Goal: Information Seeking & Learning: Find specific page/section

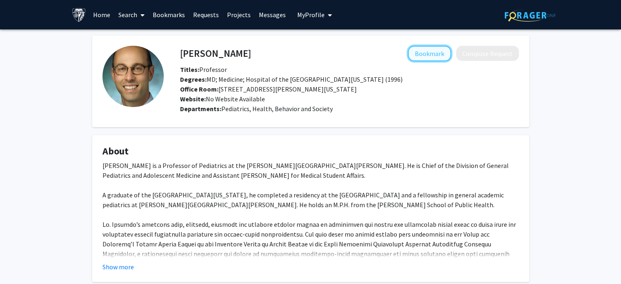
click at [425, 52] on button "Bookmark" at bounding box center [429, 54] width 43 height 16
click at [207, 55] on h4 "[PERSON_NAME]" at bounding box center [215, 53] width 71 height 15
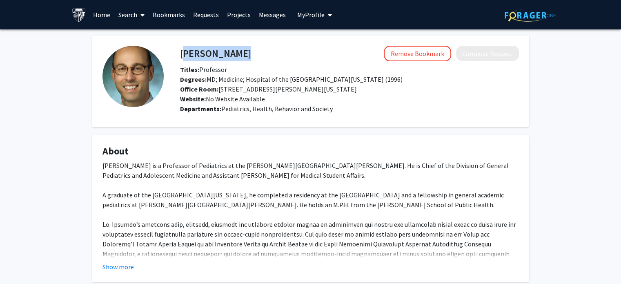
click at [207, 55] on h4 "[PERSON_NAME]" at bounding box center [215, 53] width 71 height 15
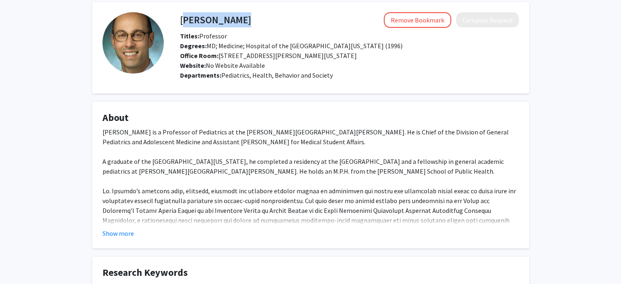
scroll to position [82, 0]
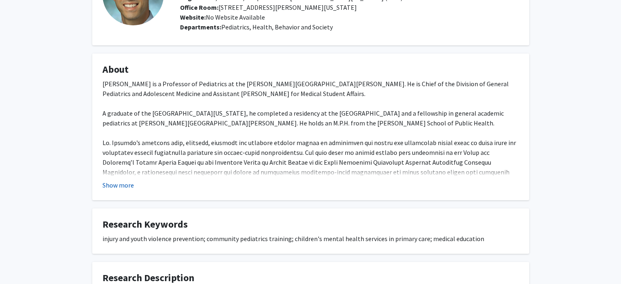
click at [111, 181] on button "Show more" at bounding box center [118, 185] width 31 height 10
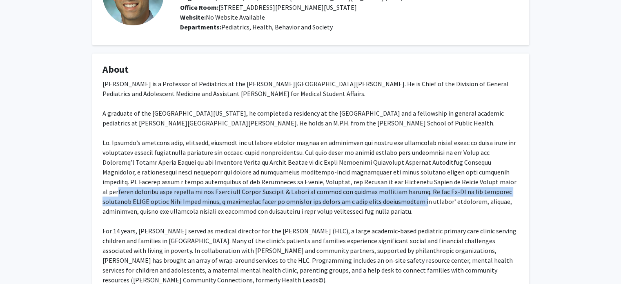
drag, startPoint x: 289, startPoint y: 202, endPoint x: 424, endPoint y: 186, distance: 135.3
click at [425, 186] on div "[PERSON_NAME] is a Professor of Pediatrics at the [PERSON_NAME][GEOGRAPHIC_DATA…" at bounding box center [311, 211] width 417 height 265
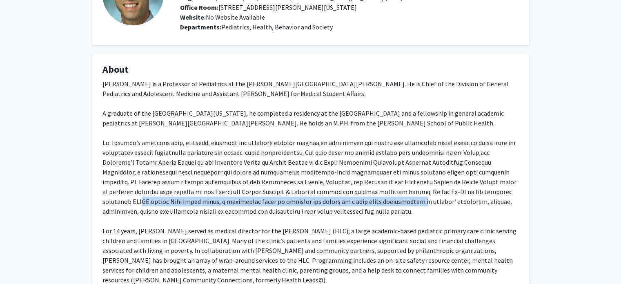
scroll to position [123, 0]
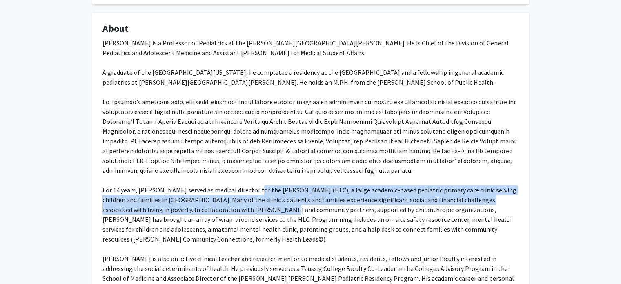
drag, startPoint x: 240, startPoint y: 214, endPoint x: 253, endPoint y: 187, distance: 30.0
click at [253, 187] on div "[PERSON_NAME] is a Professor of Pediatrics at the [PERSON_NAME][GEOGRAPHIC_DATA…" at bounding box center [311, 170] width 417 height 265
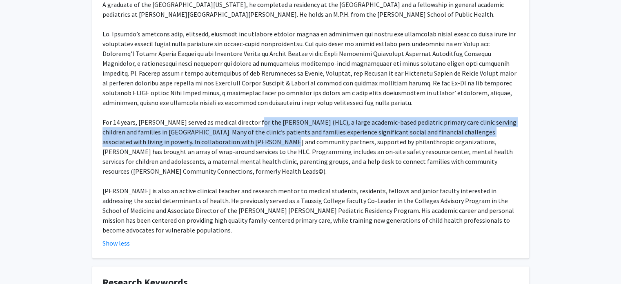
scroll to position [204, 0]
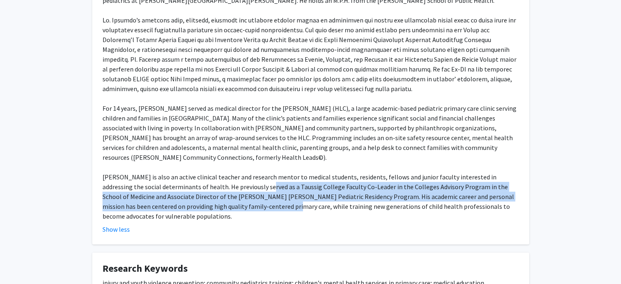
drag, startPoint x: 232, startPoint y: 209, endPoint x: 235, endPoint y: 188, distance: 21.6
click at [235, 189] on div "[PERSON_NAME] is a Professor of Pediatrics at the [PERSON_NAME][GEOGRAPHIC_DATA…" at bounding box center [311, 88] width 417 height 265
click at [235, 188] on div "[PERSON_NAME] is a Professor of Pediatrics at the [PERSON_NAME][GEOGRAPHIC_DATA…" at bounding box center [311, 88] width 417 height 265
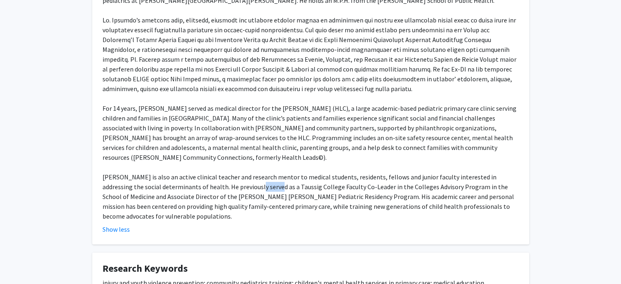
click at [235, 188] on div "[PERSON_NAME] is a Professor of Pediatrics at the [PERSON_NAME][GEOGRAPHIC_DATA…" at bounding box center [311, 88] width 417 height 265
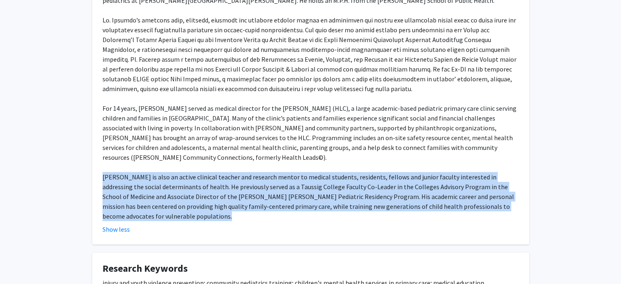
click at [235, 188] on div "[PERSON_NAME] is a Professor of Pediatrics at the [PERSON_NAME][GEOGRAPHIC_DATA…" at bounding box center [311, 88] width 417 height 265
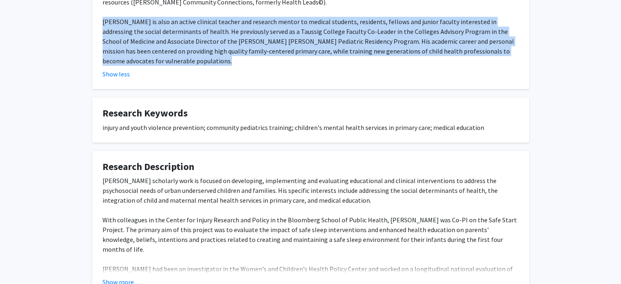
scroll to position [368, 0]
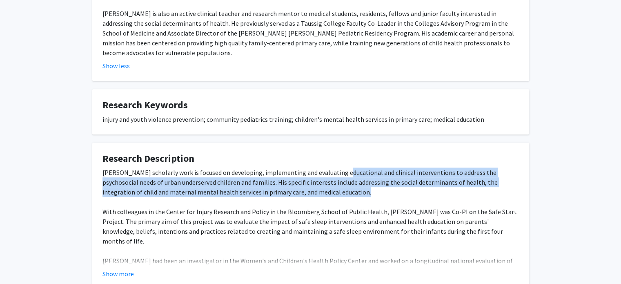
drag, startPoint x: 339, startPoint y: 160, endPoint x: 336, endPoint y: 179, distance: 19.8
click at [336, 179] on div "[PERSON_NAME] scholarly work is focused on developing, implementing and evaluat…" at bounding box center [311, 251] width 417 height 167
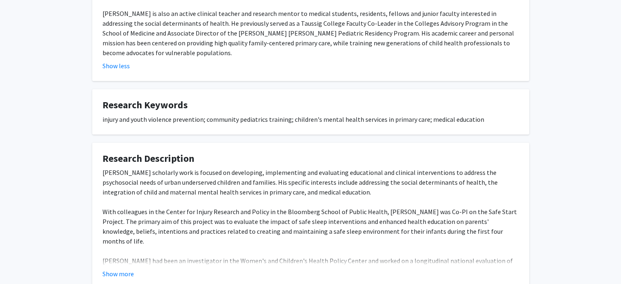
click at [107, 255] on div "[PERSON_NAME] scholarly work is focused on developing, implementing and evaluat…" at bounding box center [311, 251] width 417 height 167
click at [115, 255] on div "[PERSON_NAME] scholarly work is focused on developing, implementing and evaluat…" at bounding box center [311, 251] width 417 height 167
click at [112, 269] on button "Show more" at bounding box center [118, 274] width 31 height 10
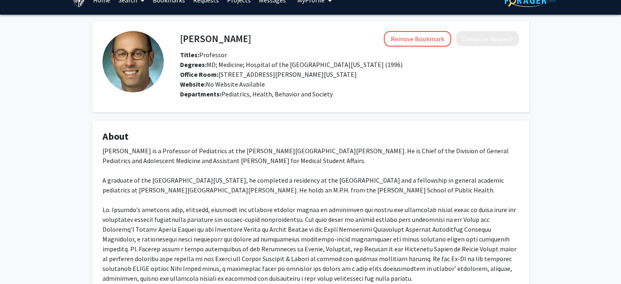
scroll to position [0, 0]
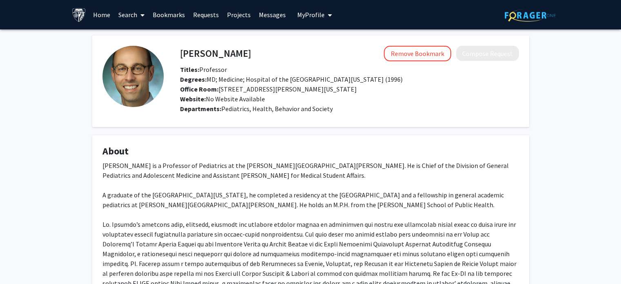
click at [133, 16] on link "Search" at bounding box center [131, 14] width 34 height 29
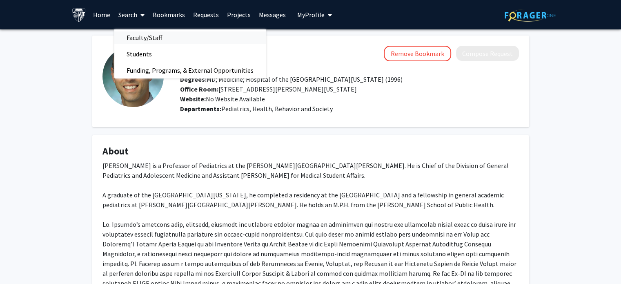
click at [137, 34] on span "Faculty/Staff" at bounding box center [144, 37] width 60 height 16
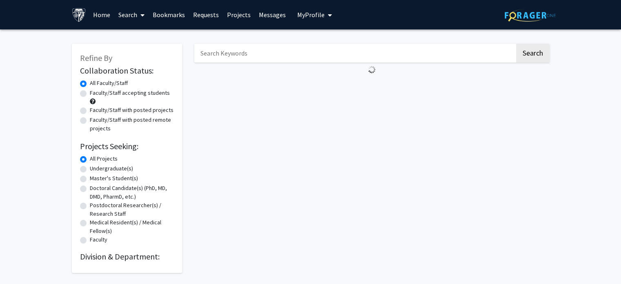
click at [229, 61] on input "Search Keywords" at bounding box center [354, 53] width 321 height 19
paste input "[PERSON_NAME], MD"
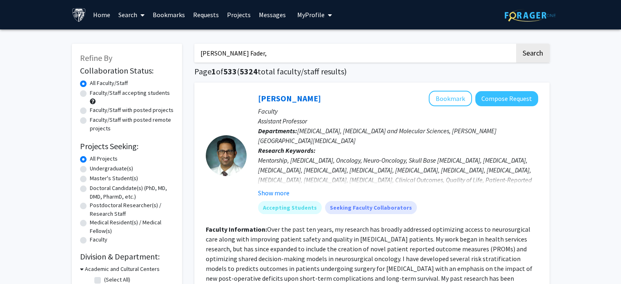
click at [516, 44] on button "Search" at bounding box center [533, 53] width 34 height 19
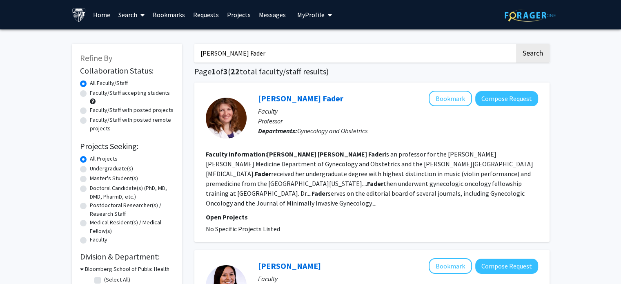
type input "[PERSON_NAME] Fader"
click at [516, 44] on button "Search" at bounding box center [533, 53] width 34 height 19
click at [300, 97] on link "[PERSON_NAME] Fader" at bounding box center [300, 98] width 85 height 10
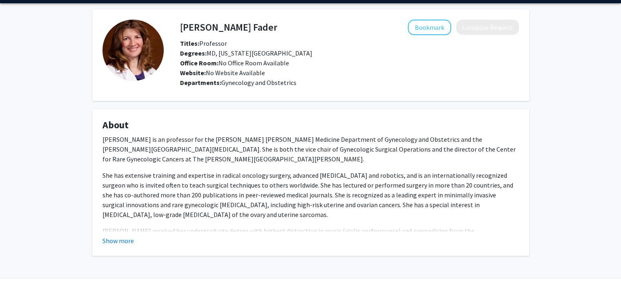
scroll to position [49, 0]
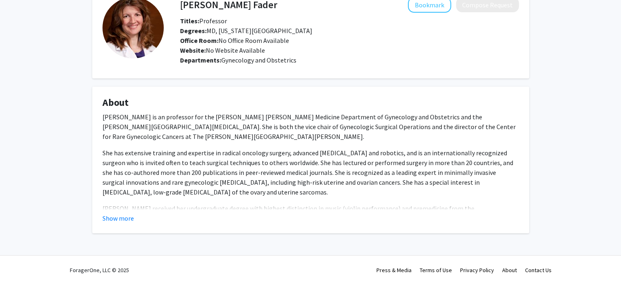
click at [137, 199] on div "[PERSON_NAME] is an professor for the [PERSON_NAME] [PERSON_NAME] Medicine Depa…" at bounding box center [311, 265] width 417 height 307
click at [137, 207] on p "[PERSON_NAME] received her undergraduate degree with highest distinction in mus…" at bounding box center [311, 222] width 417 height 39
click at [137, 209] on p "[PERSON_NAME] received her undergraduate degree with highest distinction in mus…" at bounding box center [311, 222] width 417 height 39
click at [137, 215] on div "Show more" at bounding box center [311, 218] width 417 height 10
click at [137, 210] on fg-read-more "[PERSON_NAME] is an professor for the [PERSON_NAME] [PERSON_NAME] Medicine Depa…" at bounding box center [311, 167] width 417 height 111
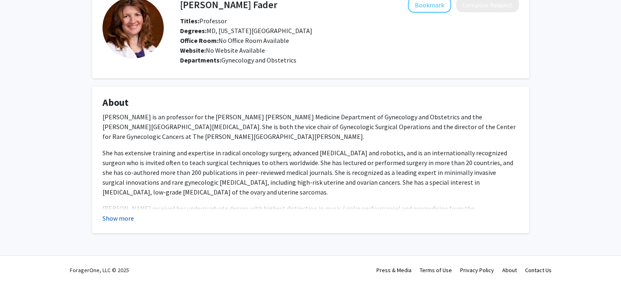
click at [116, 219] on button "Show more" at bounding box center [118, 218] width 31 height 10
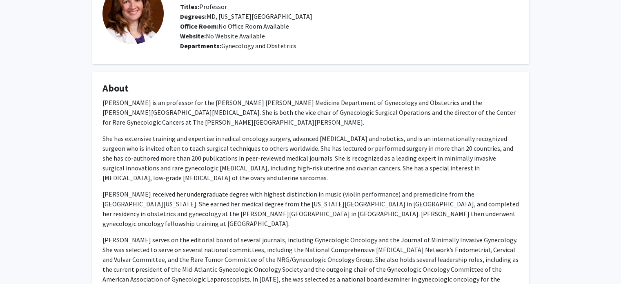
scroll to position [0, 0]
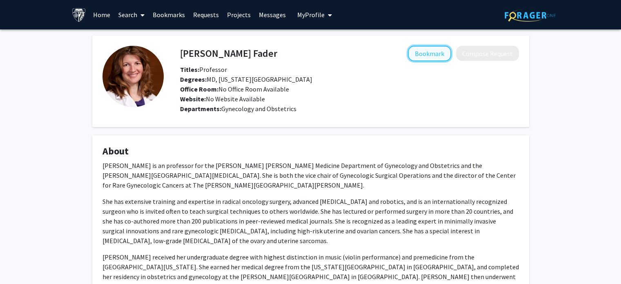
click at [437, 50] on button "Bookmark" at bounding box center [429, 54] width 43 height 16
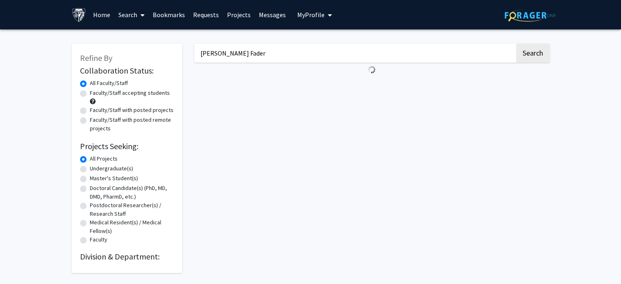
click at [220, 55] on input "[PERSON_NAME] Fader" at bounding box center [354, 53] width 321 height 19
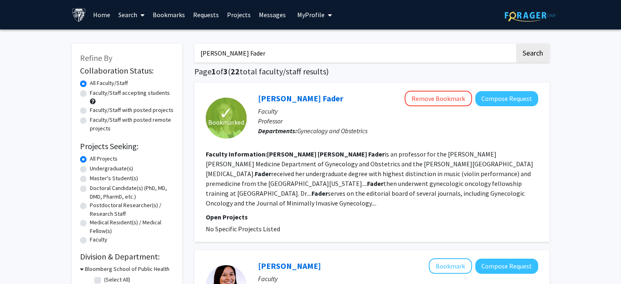
paste input "[PERSON_NAME], MD, MPH."
click at [516, 44] on button "Search" at bounding box center [533, 53] width 34 height 19
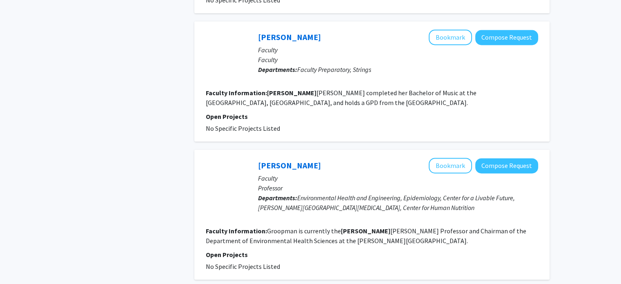
scroll to position [1233, 0]
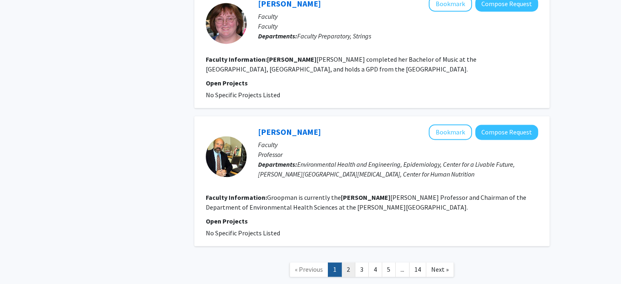
click at [347, 262] on link "2" at bounding box center [349, 269] width 14 height 14
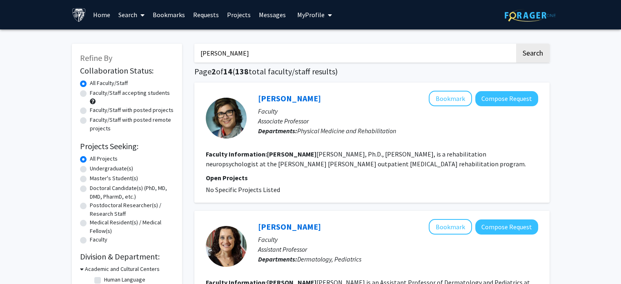
click at [284, 51] on input "[PERSON_NAME]" at bounding box center [354, 53] width 321 height 19
click at [220, 56] on input "[PERSON_NAME]" at bounding box center [354, 53] width 321 height 19
click at [516, 44] on button "Search" at bounding box center [533, 53] width 34 height 19
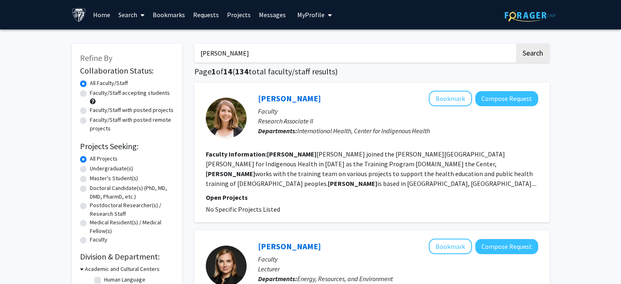
click at [254, 58] on input "[PERSON_NAME]" at bounding box center [354, 53] width 321 height 19
click at [208, 51] on input "[PERSON_NAME]" at bounding box center [354, 53] width 321 height 19
type input "Beavis"
click at [516, 44] on button "Search" at bounding box center [533, 53] width 34 height 19
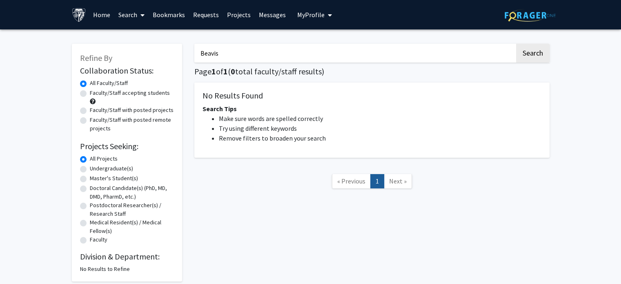
click at [208, 51] on input "Beavis" at bounding box center [354, 53] width 321 height 19
click at [516, 44] on button "Search" at bounding box center [533, 53] width 34 height 19
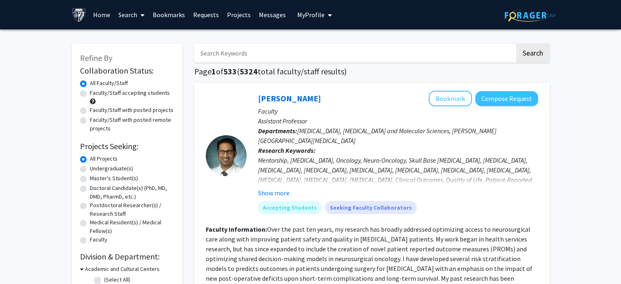
paste input "[PERSON_NAME], MD."
type input "[PERSON_NAME], MD."
click at [273, 55] on input "[PERSON_NAME], MD." at bounding box center [354, 53] width 321 height 19
click at [272, 55] on input "[PERSON_NAME], MD." at bounding box center [354, 53] width 321 height 19
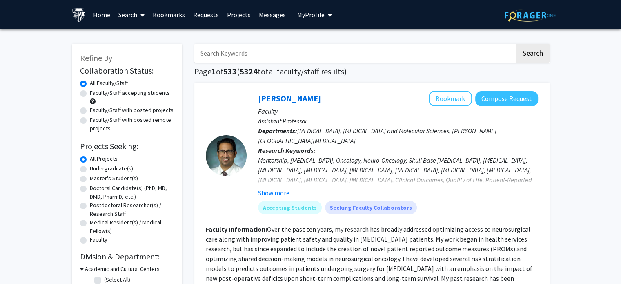
click at [152, 18] on link "Bookmarks" at bounding box center [169, 14] width 40 height 29
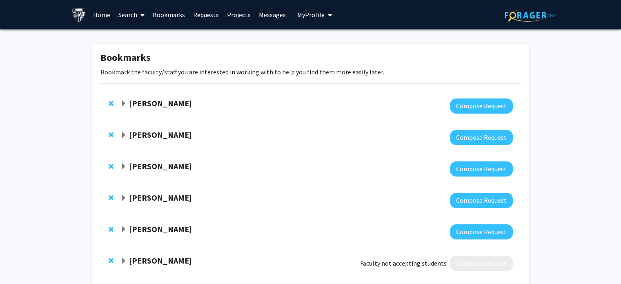
click at [201, 109] on div at bounding box center [317, 105] width 392 height 15
click at [141, 103] on strong "[PERSON_NAME]" at bounding box center [160, 103] width 63 height 10
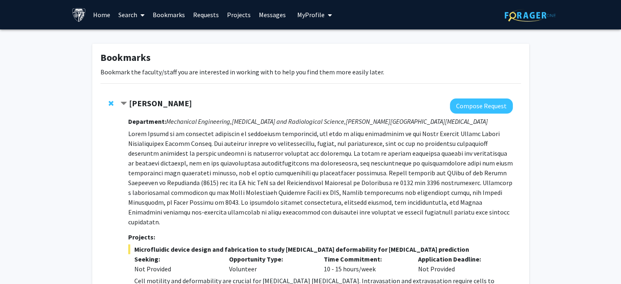
click at [114, 104] on div at bounding box center [113, 103] width 8 height 10
click at [109, 103] on span "Remove Ishan Barman from bookmarks" at bounding box center [111, 103] width 5 height 7
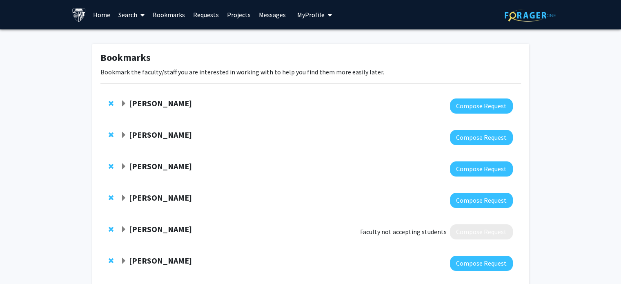
click at [113, 102] on span "Remove Utthara Nayar from bookmarks" at bounding box center [111, 103] width 5 height 7
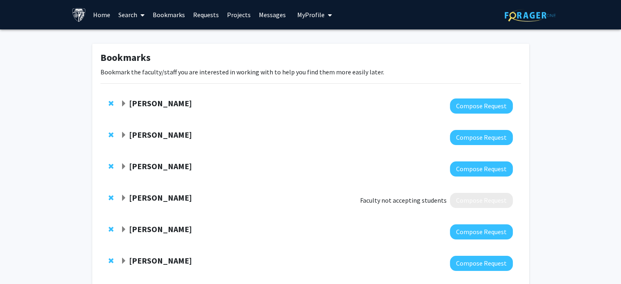
click at [113, 101] on span "Remove Arvind Pathak from bookmarks" at bounding box center [111, 103] width 5 height 7
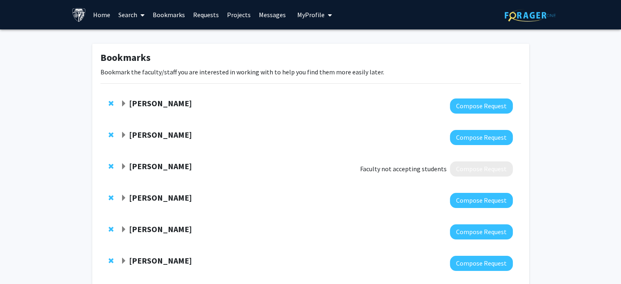
click at [146, 167] on strong "[PERSON_NAME]" at bounding box center [160, 166] width 63 height 10
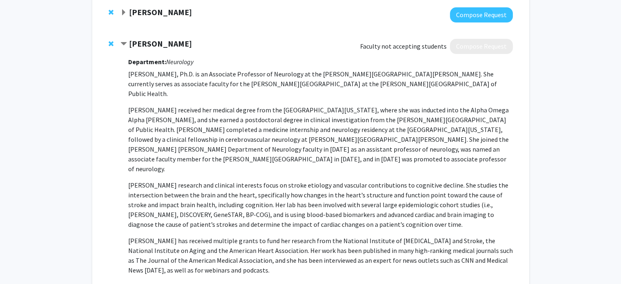
scroll to position [82, 0]
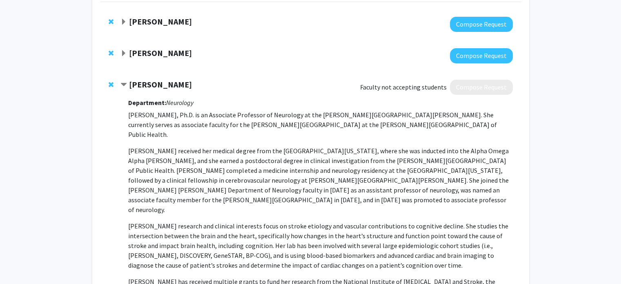
drag, startPoint x: 199, startPoint y: 83, endPoint x: 127, endPoint y: 85, distance: 71.9
click at [127, 85] on div "[PERSON_NAME]" at bounding box center [209, 85] width 177 height 10
click at [109, 81] on span "Remove Michelle Johansen from bookmarks" at bounding box center [111, 84] width 5 height 7
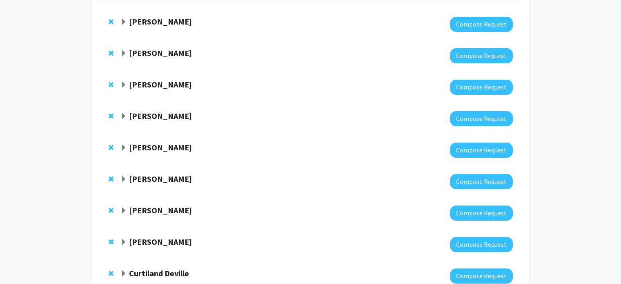
click at [138, 81] on strong "[PERSON_NAME]" at bounding box center [160, 84] width 63 height 10
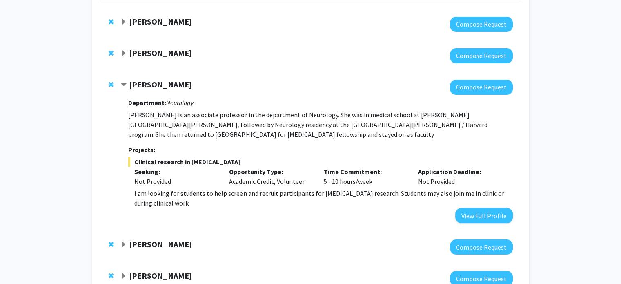
click at [141, 80] on strong "[PERSON_NAME]" at bounding box center [160, 84] width 63 height 10
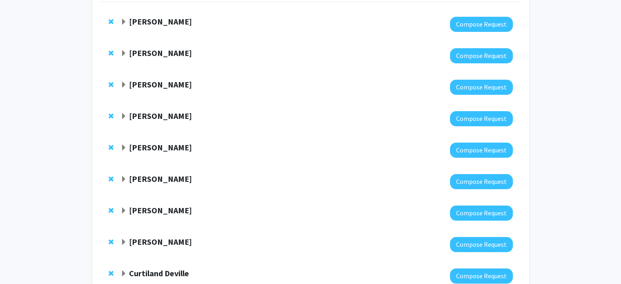
click at [111, 83] on span "Remove Emily Johnson from bookmarks" at bounding box center [111, 84] width 5 height 7
click at [143, 81] on strong "[PERSON_NAME]" at bounding box center [160, 84] width 63 height 10
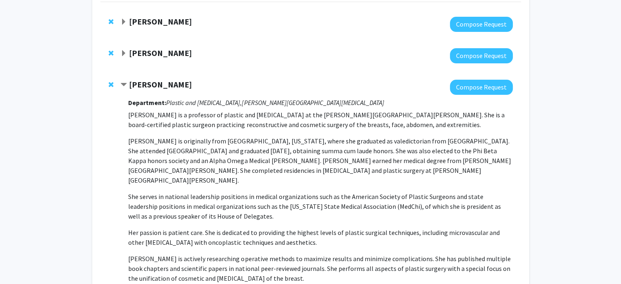
click at [136, 81] on strong "[PERSON_NAME]" at bounding box center [160, 84] width 63 height 10
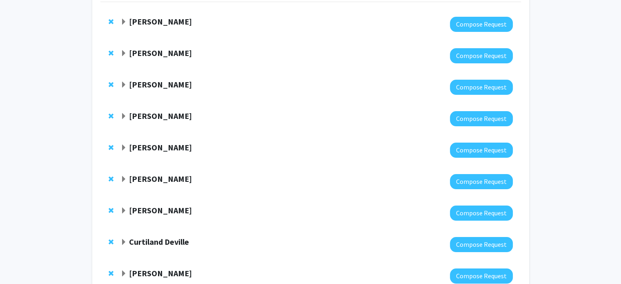
click at [111, 83] on span "Remove Michele Manahan from bookmarks" at bounding box center [111, 84] width 5 height 7
click at [138, 85] on strong "[PERSON_NAME]" at bounding box center [160, 84] width 63 height 10
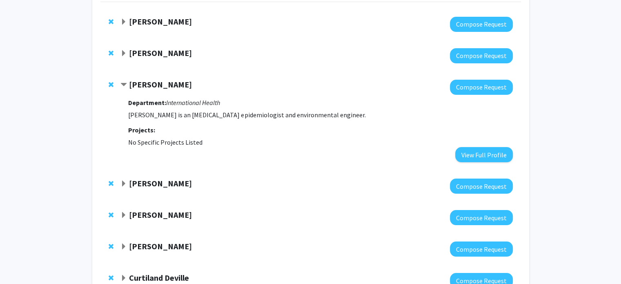
click at [138, 85] on strong "[PERSON_NAME]" at bounding box center [160, 84] width 63 height 10
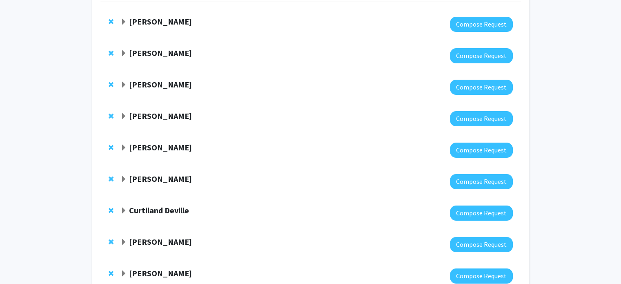
click at [142, 106] on div "[PERSON_NAME] Compose Request" at bounding box center [311, 118] width 421 height 31
click at [142, 113] on strong "[PERSON_NAME]" at bounding box center [160, 116] width 63 height 10
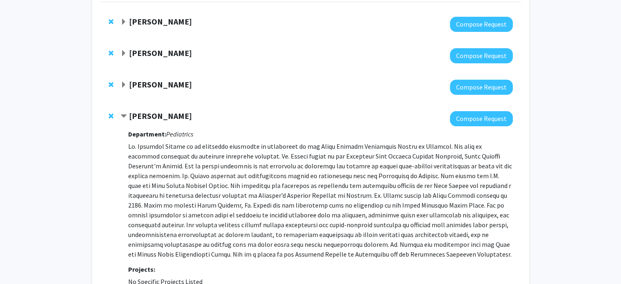
click at [142, 113] on strong "[PERSON_NAME]" at bounding box center [160, 116] width 63 height 10
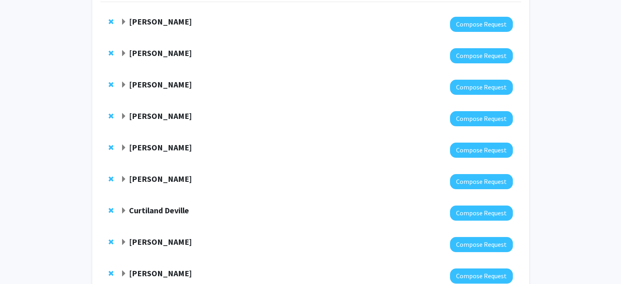
click at [111, 84] on span "Remove Christine George from bookmarks" at bounding box center [111, 84] width 5 height 7
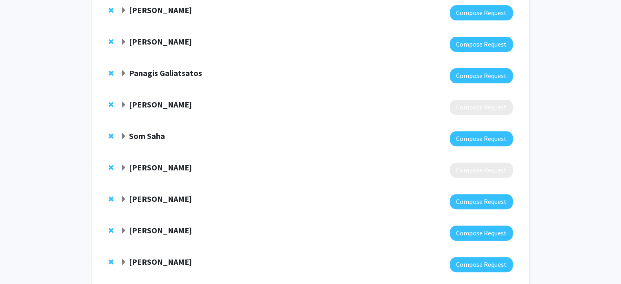
scroll to position [159, 0]
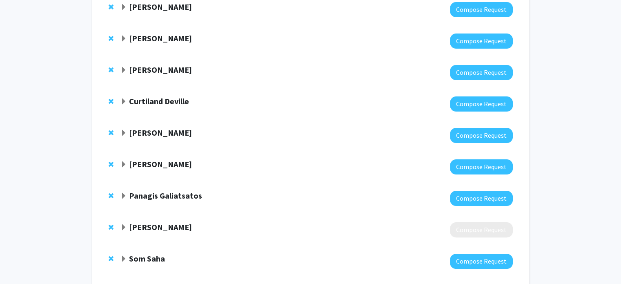
click at [145, 99] on strong "Curtiland Deville" at bounding box center [159, 101] width 60 height 10
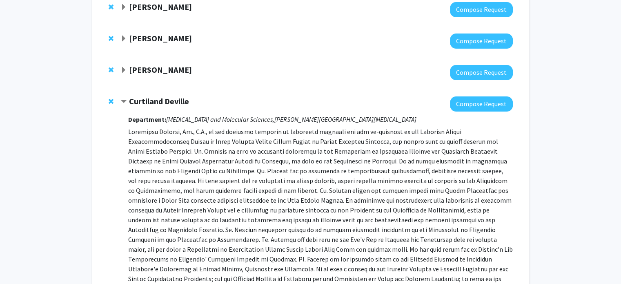
click at [162, 104] on strong "Curtiland Deville" at bounding box center [159, 101] width 60 height 10
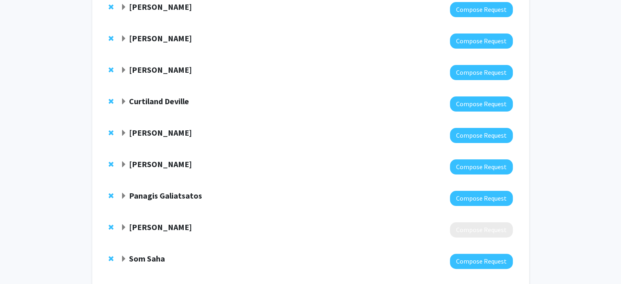
click at [159, 66] on strong "[PERSON_NAME]" at bounding box center [160, 70] width 63 height 10
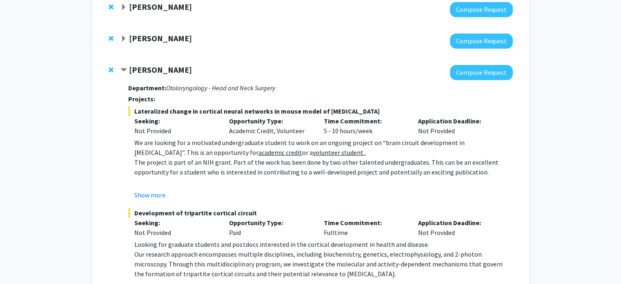
click at [110, 69] on span "Remove Tara Deemyad from bookmarks" at bounding box center [111, 70] width 5 height 7
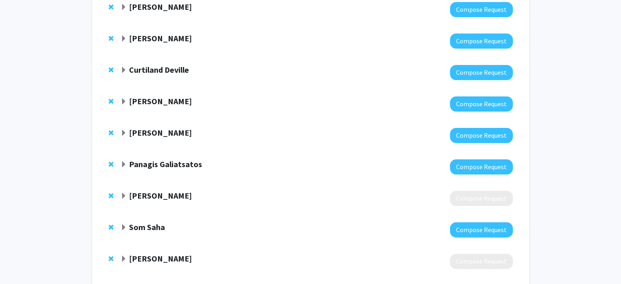
click at [134, 40] on strong "[PERSON_NAME]" at bounding box center [160, 38] width 63 height 10
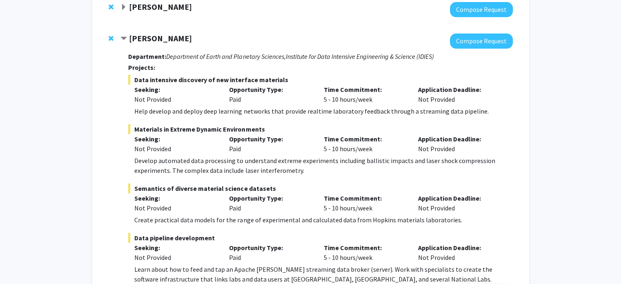
click at [113, 39] on span "Remove David Elbert from bookmarks" at bounding box center [111, 38] width 5 height 7
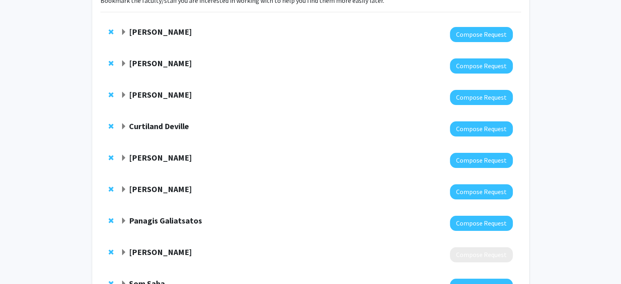
scroll to position [0, 0]
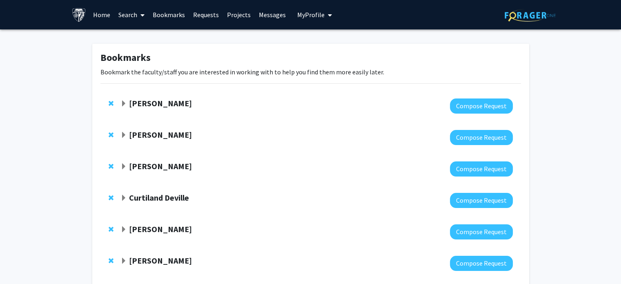
click at [147, 166] on strong "[PERSON_NAME]" at bounding box center [160, 166] width 63 height 10
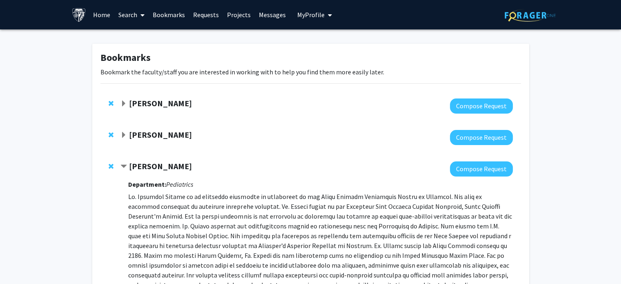
click at [117, 165] on div "[PERSON_NAME] Compose Request Department: Pediatrics Projects: No Specific Proj…" at bounding box center [311, 256] width 421 height 207
click at [108, 165] on div "[PERSON_NAME] Compose Request Department: Pediatrics Projects: No Specific Proj…" at bounding box center [311, 256] width 421 height 207
click at [148, 174] on div at bounding box center [317, 168] width 392 height 15
click at [152, 163] on strong "[PERSON_NAME]" at bounding box center [160, 166] width 63 height 10
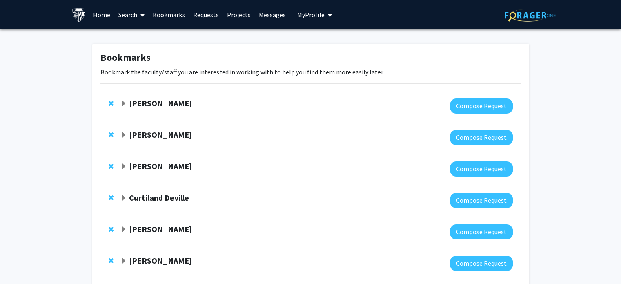
click at [110, 166] on span "Remove Jennifer Anders from bookmarks" at bounding box center [111, 166] width 5 height 7
click at [138, 134] on strong "[PERSON_NAME]" at bounding box center [160, 135] width 63 height 10
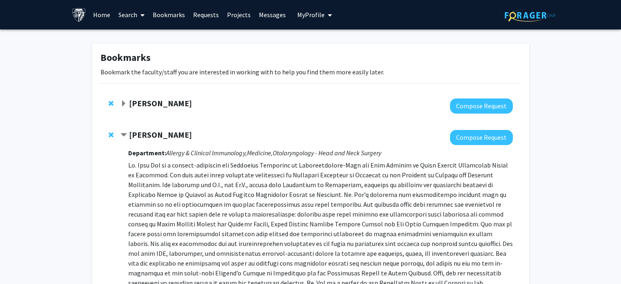
click at [137, 134] on strong "[PERSON_NAME]" at bounding box center [160, 135] width 63 height 10
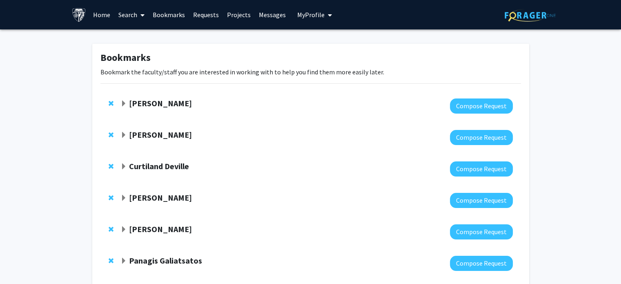
click at [105, 134] on div "[PERSON_NAME] Compose Request" at bounding box center [311, 137] width 421 height 31
click at [107, 132] on div "[PERSON_NAME] Compose Request" at bounding box center [311, 137] width 421 height 31
click at [112, 134] on span "Remove Jean Kim from bookmarks" at bounding box center [111, 135] width 5 height 7
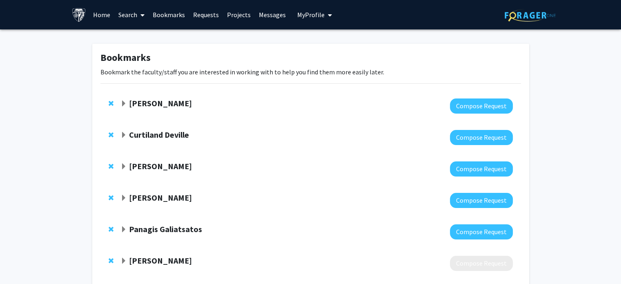
click at [145, 161] on strong "[PERSON_NAME]" at bounding box center [160, 166] width 63 height 10
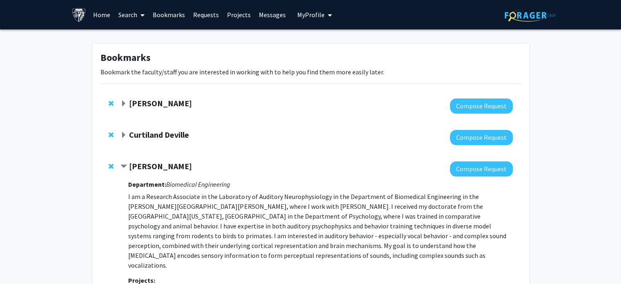
scroll to position [41, 0]
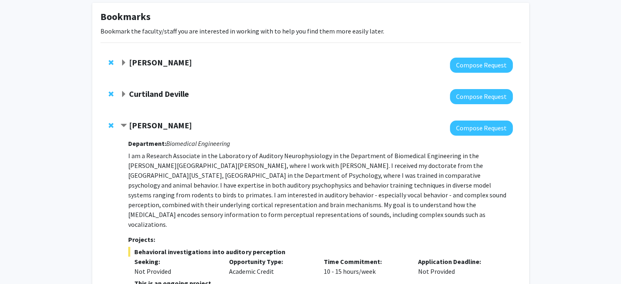
click at [110, 124] on span "Remove Michael Osmanski from bookmarks" at bounding box center [111, 125] width 5 height 7
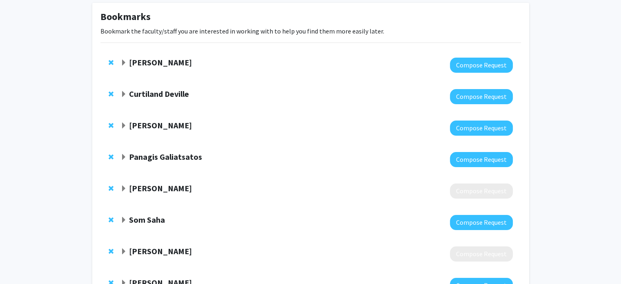
click at [135, 124] on strong "[PERSON_NAME]" at bounding box center [160, 125] width 63 height 10
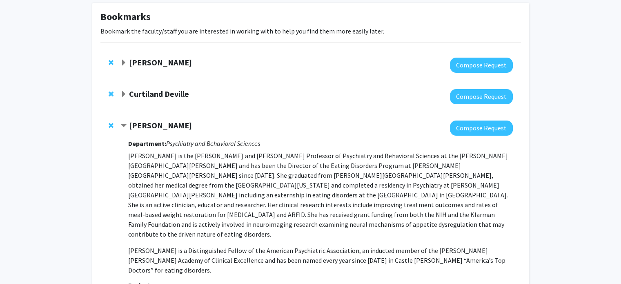
click at [111, 124] on span "Remove Angela Guarda from bookmarks" at bounding box center [111, 125] width 5 height 7
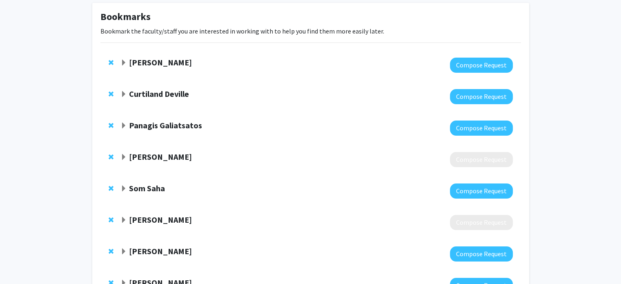
click at [136, 124] on strong "Panagis Galiatsatos" at bounding box center [165, 125] width 73 height 10
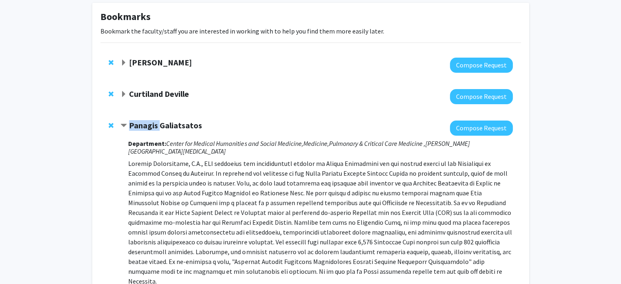
click at [136, 124] on strong "Panagis Galiatsatos" at bounding box center [165, 125] width 73 height 10
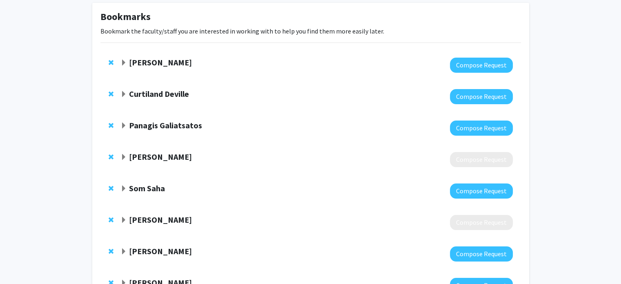
click at [142, 157] on strong "[PERSON_NAME]" at bounding box center [160, 157] width 63 height 10
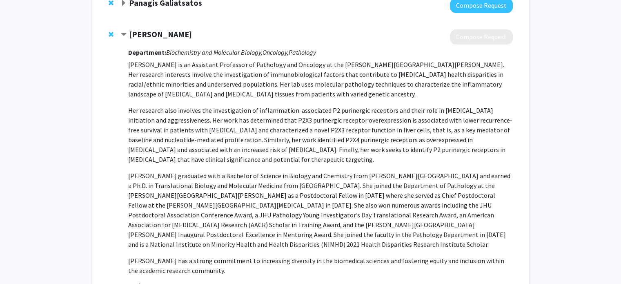
click at [161, 39] on strong "[PERSON_NAME]" at bounding box center [160, 34] width 63 height 10
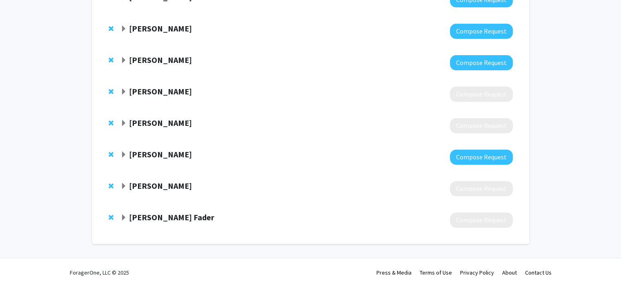
scroll to position [297, 0]
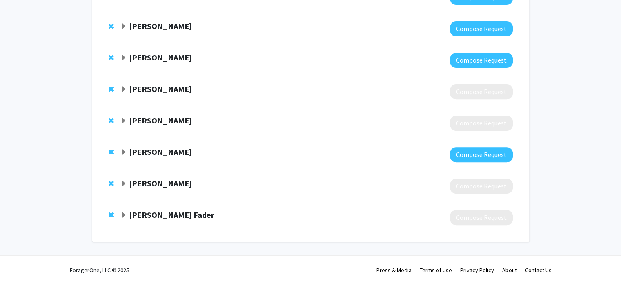
click at [159, 218] on strong "[PERSON_NAME] Fader" at bounding box center [171, 215] width 85 height 10
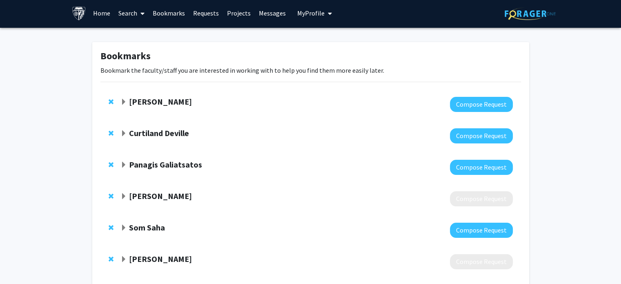
scroll to position [0, 0]
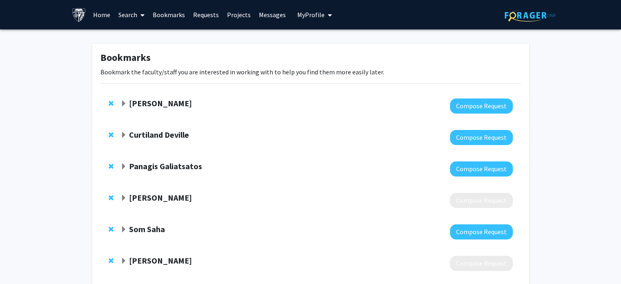
click at [118, 18] on link "Search" at bounding box center [131, 14] width 34 height 29
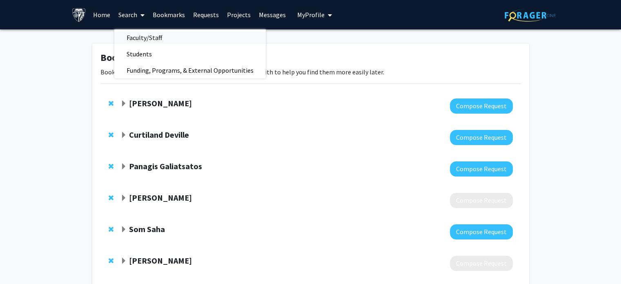
click at [131, 34] on span "Faculty/Staff" at bounding box center [144, 37] width 60 height 16
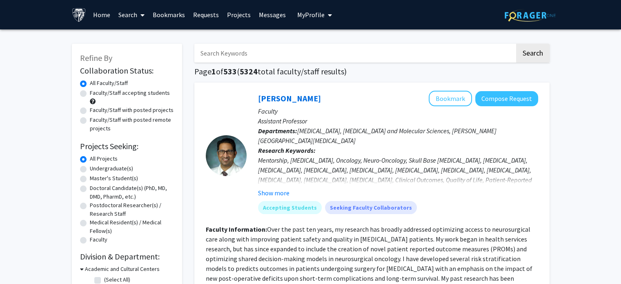
click at [232, 57] on input "Search Keywords" at bounding box center [354, 53] width 321 height 19
paste input "[PERSON_NAME], MD."
click at [516, 44] on button "Search" at bounding box center [533, 53] width 34 height 19
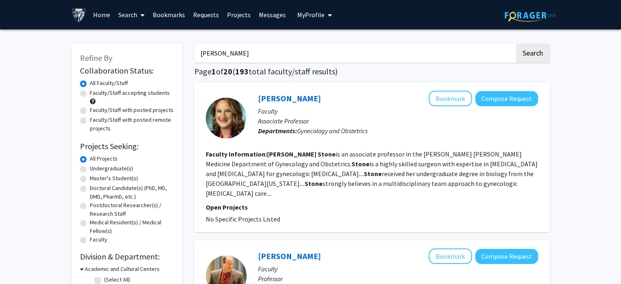
type input "[PERSON_NAME]"
click at [313, 93] on div "[PERSON_NAME] Bookmark Compose Request" at bounding box center [398, 99] width 280 height 16
click at [286, 96] on link "[PERSON_NAME]" at bounding box center [289, 98] width 63 height 10
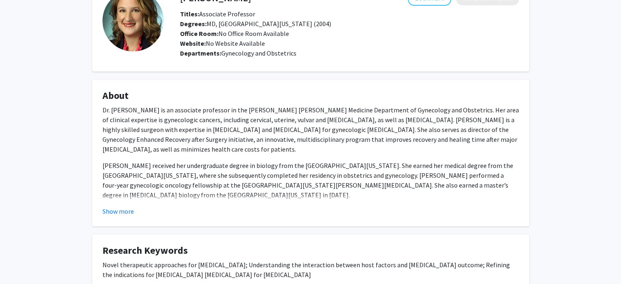
scroll to position [118, 0]
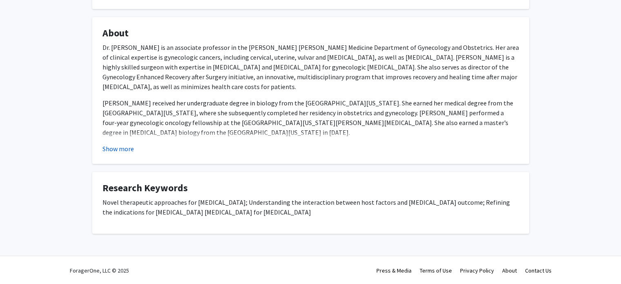
click at [119, 144] on button "Show more" at bounding box center [118, 149] width 31 height 10
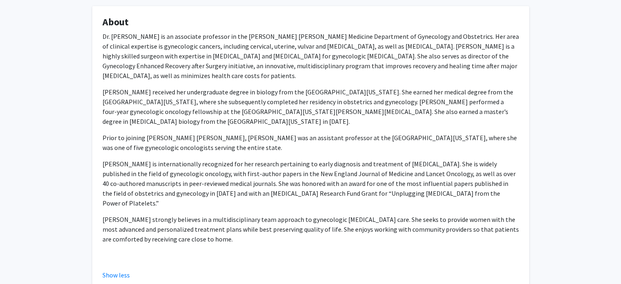
scroll to position [77, 0]
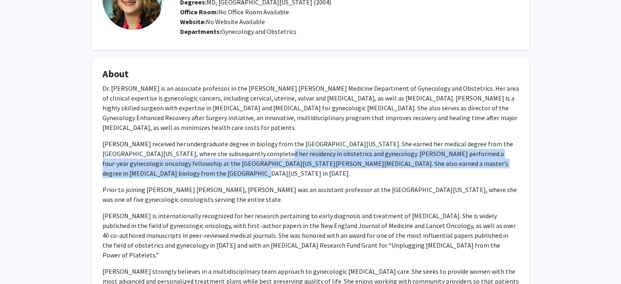
drag, startPoint x: 233, startPoint y: 157, endPoint x: 369, endPoint y: 171, distance: 136.0
click at [369, 171] on p "[PERSON_NAME] received her undergraduate degree in biology from the [GEOGRAPHIC…" at bounding box center [311, 158] width 417 height 39
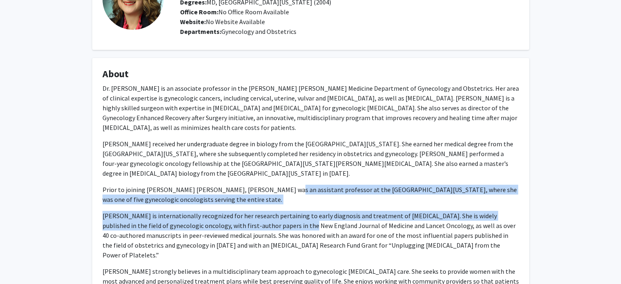
drag, startPoint x: 264, startPoint y: 228, endPoint x: 268, endPoint y: 192, distance: 37.0
click at [268, 192] on div "Dr. [PERSON_NAME] is an associate professor in the [PERSON_NAME] [PERSON_NAME] …" at bounding box center [311, 197] width 417 height 229
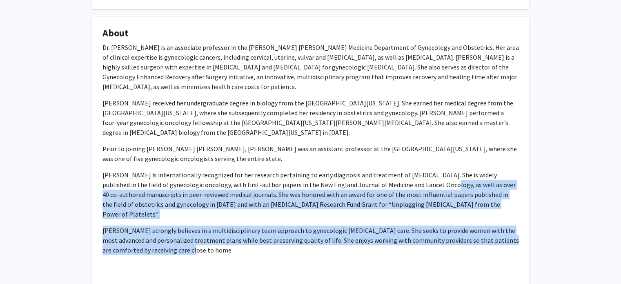
drag, startPoint x: 216, startPoint y: 237, endPoint x: 391, endPoint y: 184, distance: 182.6
click at [396, 184] on div "Dr. [PERSON_NAME] is an associate professor in the [PERSON_NAME] [PERSON_NAME] …" at bounding box center [311, 156] width 417 height 229
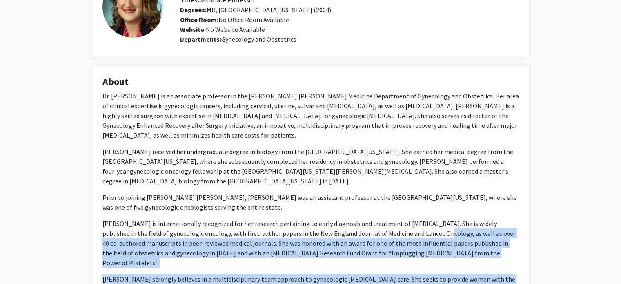
scroll to position [0, 0]
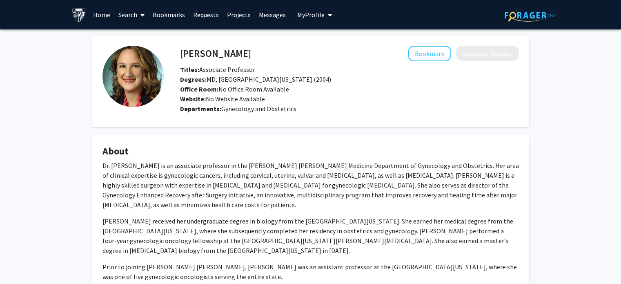
click at [222, 54] on h4 "[PERSON_NAME]" at bounding box center [215, 53] width 71 height 15
drag, startPoint x: 222, startPoint y: 54, endPoint x: 226, endPoint y: 57, distance: 4.9
click at [226, 57] on h4 "[PERSON_NAME]" at bounding box center [215, 53] width 71 height 15
click at [429, 50] on button "Bookmark" at bounding box center [429, 54] width 43 height 16
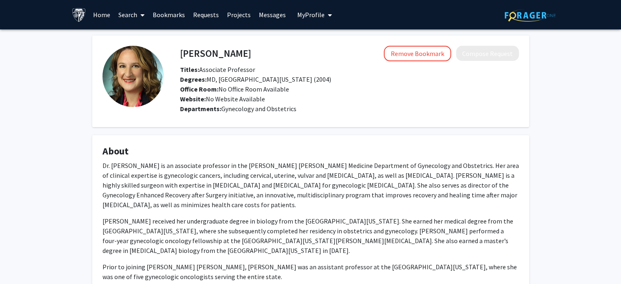
click at [132, 14] on link "Search" at bounding box center [131, 14] width 34 height 29
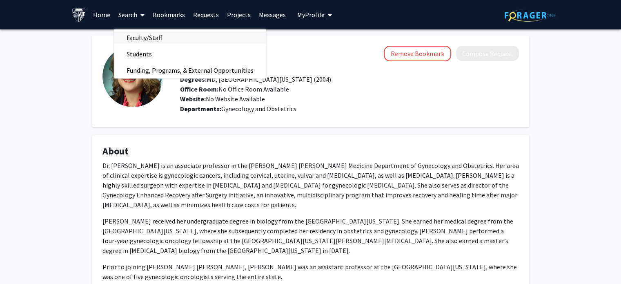
click at [134, 34] on span "Faculty/Staff" at bounding box center [144, 37] width 60 height 16
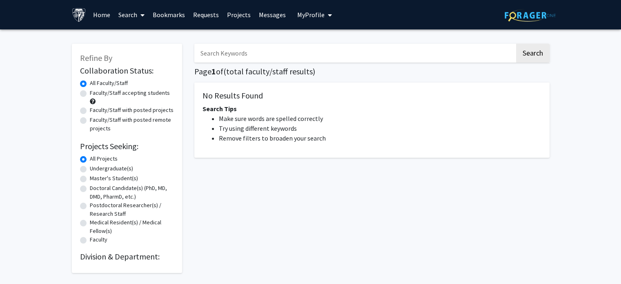
click at [227, 47] on input "Search Keywords" at bounding box center [354, 53] width 321 height 19
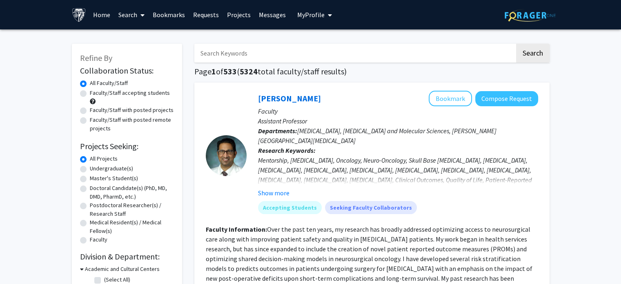
paste input "[PERSON_NAME],"
type input "[PERSON_NAME]"
click at [516, 44] on button "Search" at bounding box center [533, 53] width 34 height 19
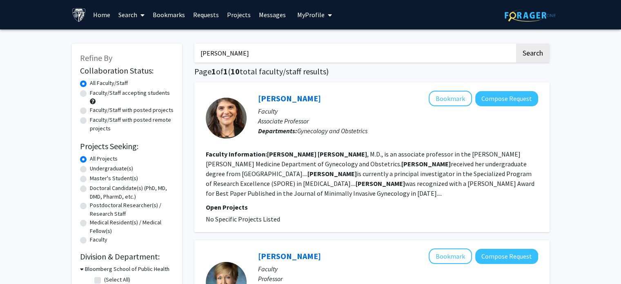
click at [274, 98] on link "[PERSON_NAME]" at bounding box center [289, 98] width 63 height 10
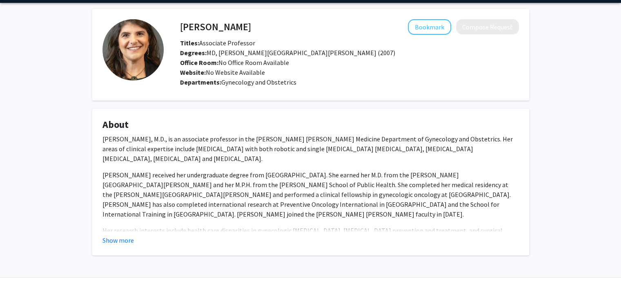
scroll to position [41, 0]
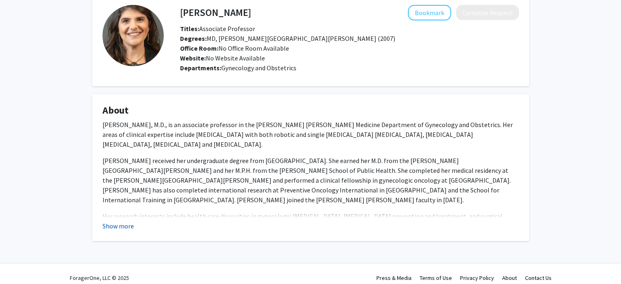
click at [121, 222] on button "Show more" at bounding box center [118, 226] width 31 height 10
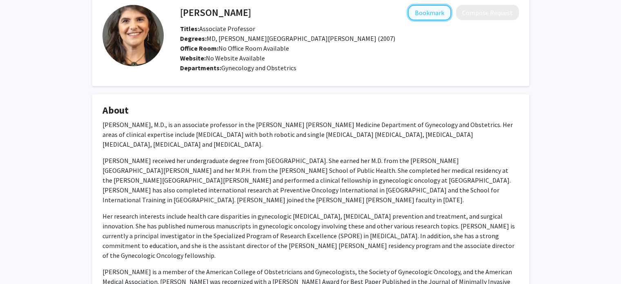
click at [446, 15] on button "Bookmark" at bounding box center [429, 13] width 43 height 16
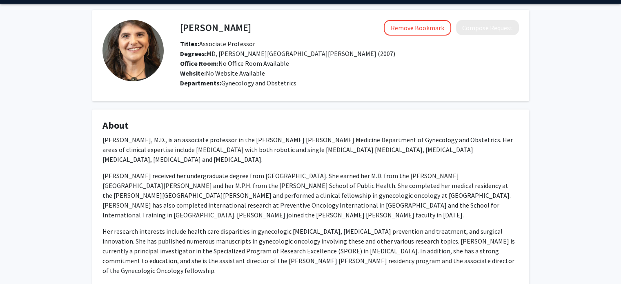
scroll to position [0, 0]
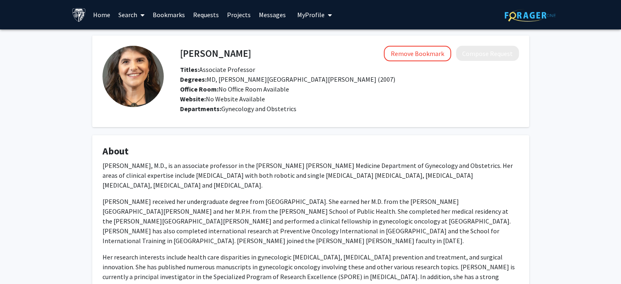
click at [134, 14] on link "Search" at bounding box center [131, 14] width 34 height 29
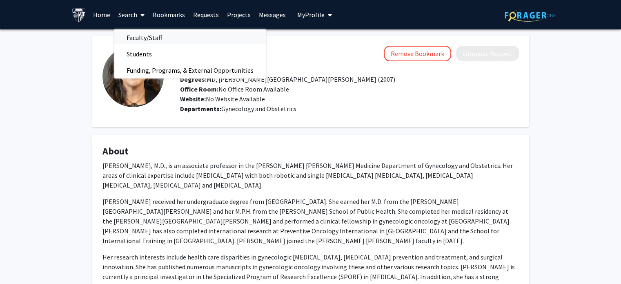
click at [137, 32] on span "Faculty/Staff" at bounding box center [144, 37] width 60 height 16
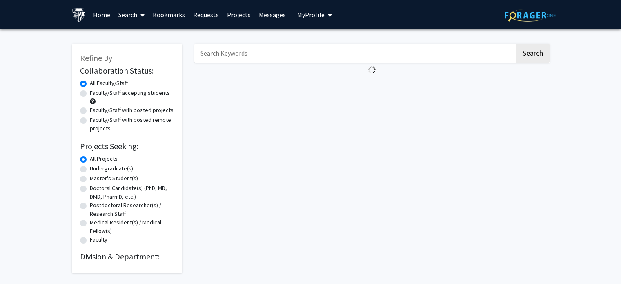
click at [253, 54] on input "Search Keywords" at bounding box center [354, 53] width 321 height 19
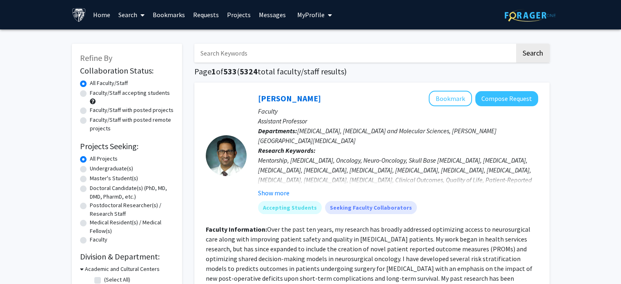
paste input "[PERSON_NAME]"
type input "[PERSON_NAME]"
click at [532, 60] on button "Search" at bounding box center [533, 53] width 34 height 19
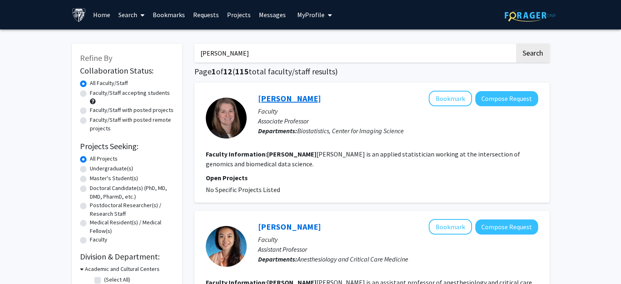
click at [285, 98] on link "[PERSON_NAME]" at bounding box center [289, 98] width 63 height 10
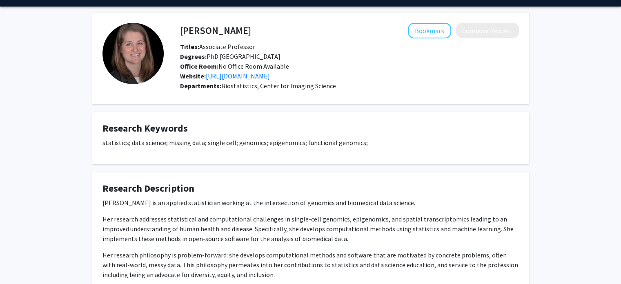
scroll to position [41, 0]
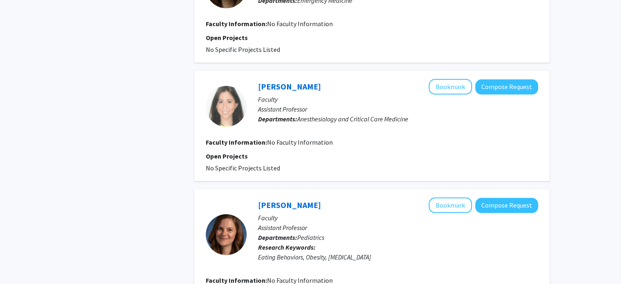
scroll to position [726, 0]
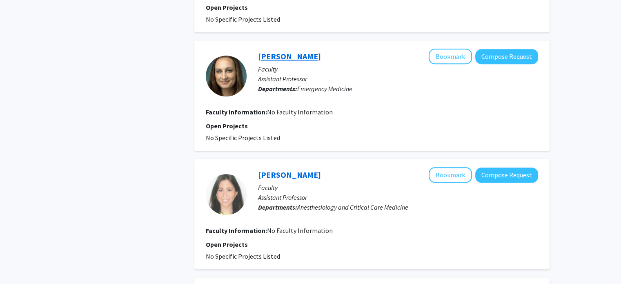
click at [288, 51] on link "[PERSON_NAME]" at bounding box center [289, 56] width 63 height 10
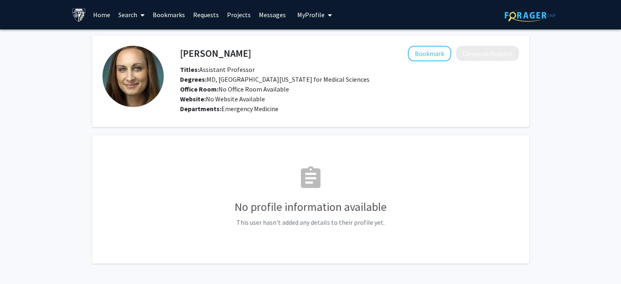
click at [226, 57] on h4 "[PERSON_NAME]" at bounding box center [215, 53] width 71 height 15
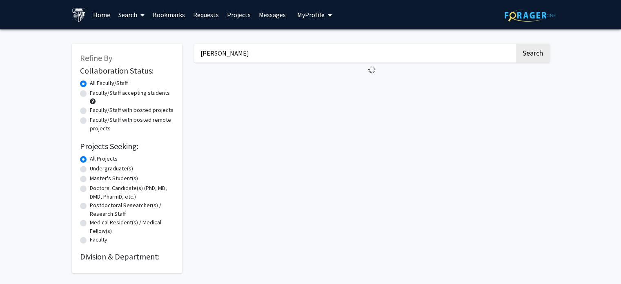
click at [222, 59] on input "[PERSON_NAME]" at bounding box center [354, 53] width 321 height 19
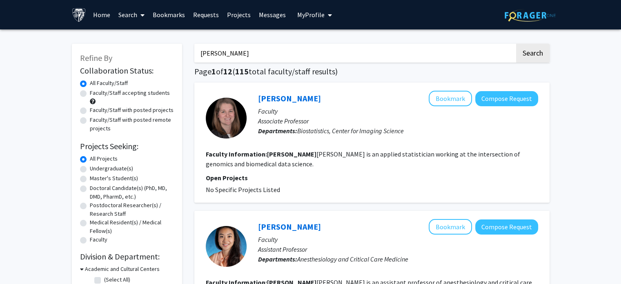
click at [222, 59] on input "[PERSON_NAME]" at bounding box center [354, 53] width 321 height 19
paste input "[PERSON_NAME],"
type input "[PERSON_NAME]"
click at [516, 44] on button "Search" at bounding box center [533, 53] width 34 height 19
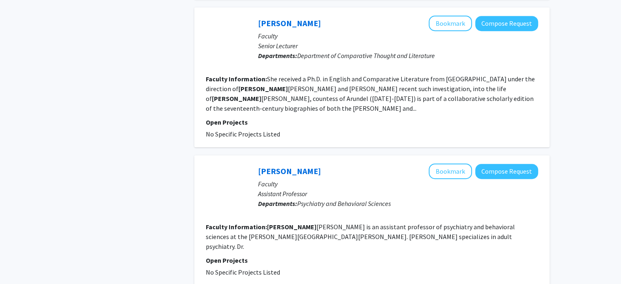
scroll to position [613, 0]
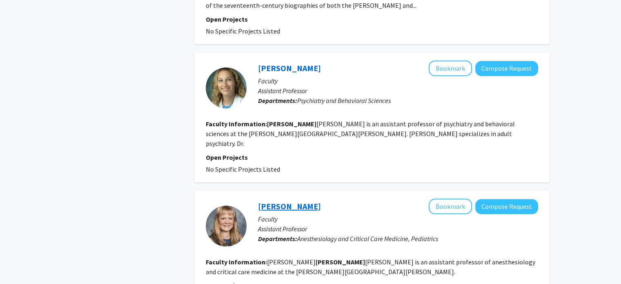
click at [284, 201] on link "[PERSON_NAME]" at bounding box center [289, 206] width 63 height 10
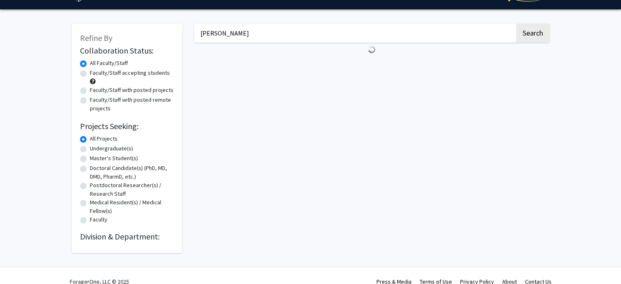
scroll to position [31, 0]
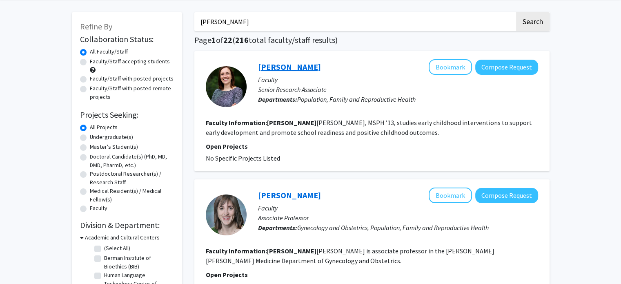
click at [273, 70] on link "[PERSON_NAME]" at bounding box center [289, 67] width 63 height 10
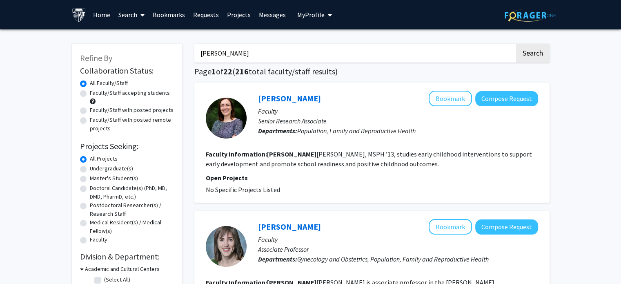
click at [235, 241] on div at bounding box center [226, 246] width 41 height 41
click at [268, 224] on link "[PERSON_NAME]" at bounding box center [289, 226] width 63 height 10
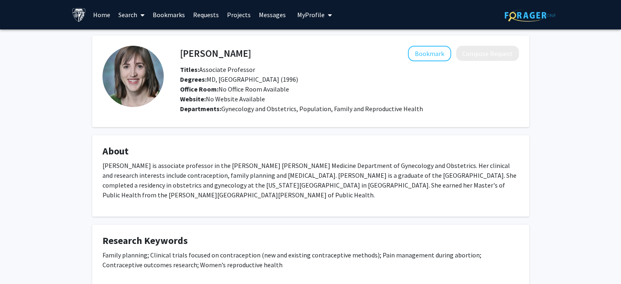
click at [73, 18] on img at bounding box center [79, 15] width 14 height 14
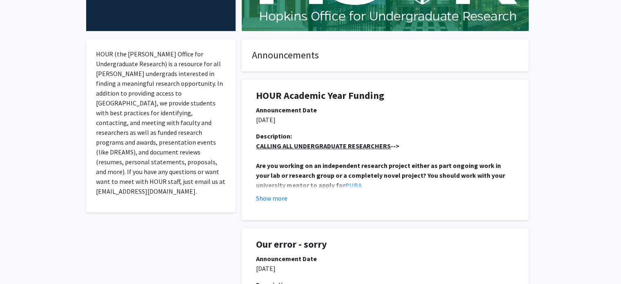
scroll to position [163, 0]
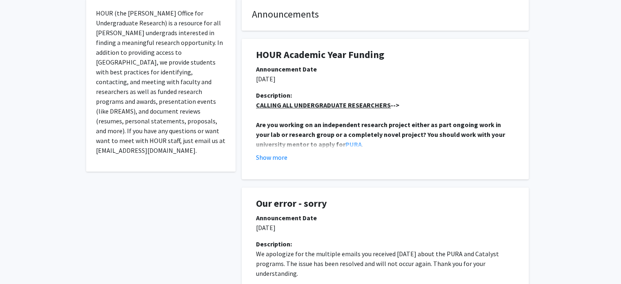
click at [269, 152] on fg-read-more "CALLING ALL UNDERGRADUATE RESEARCHERS --> Are you working on an independent res…" at bounding box center [385, 131] width 259 height 62
click at [269, 155] on button "Show more" at bounding box center [271, 157] width 31 height 10
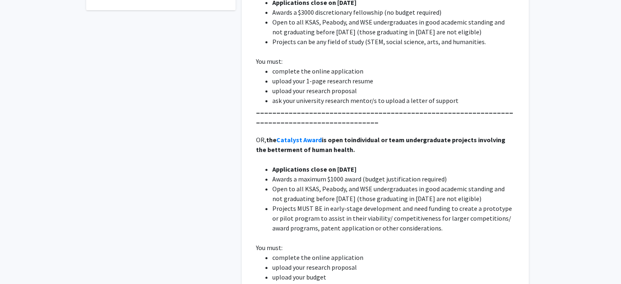
scroll to position [327, 0]
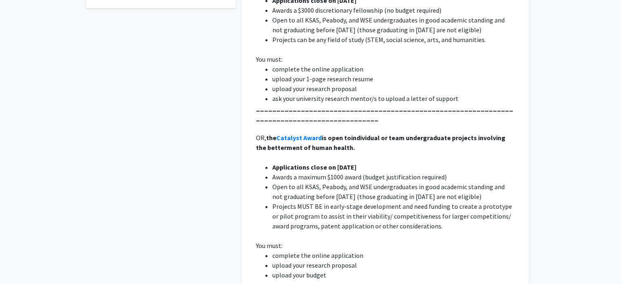
click at [392, 220] on li "Projects MUST BE in early-stage development and need funding to create a protot…" at bounding box center [394, 215] width 242 height 29
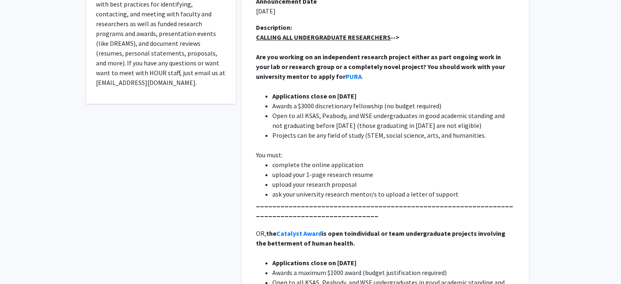
scroll to position [163, 0]
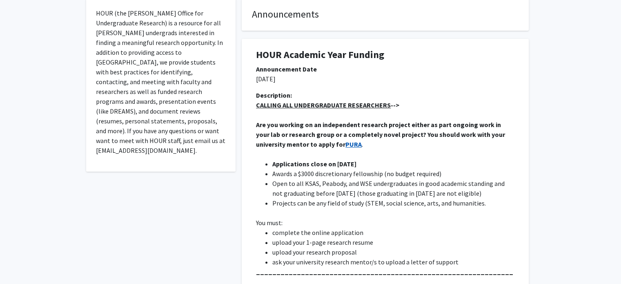
click at [346, 146] on strong "PURA" at bounding box center [354, 144] width 16 height 8
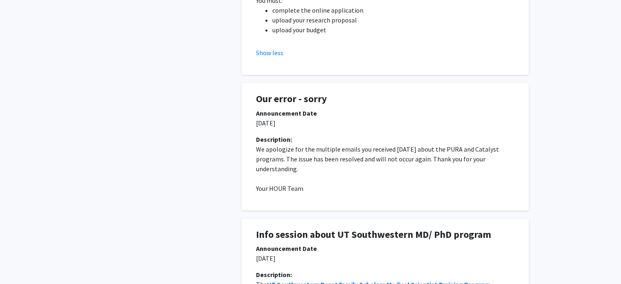
scroll to position [654, 0]
